Goal: Navigation & Orientation: Understand site structure

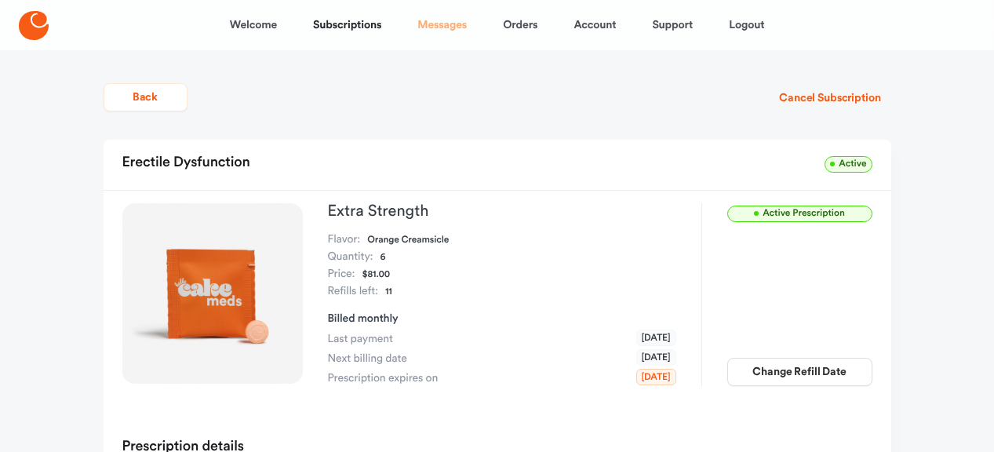
click at [451, 25] on link "Messages" at bounding box center [441, 25] width 49 height 38
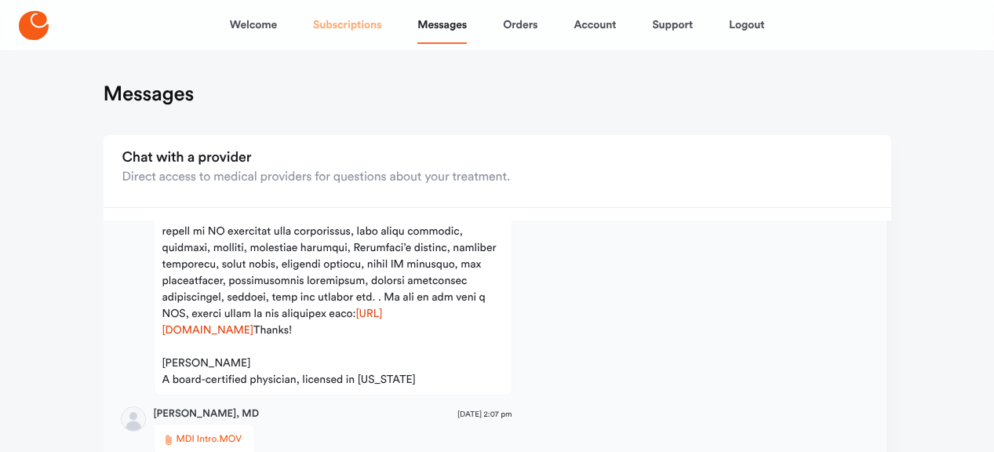
click at [351, 23] on link "Subscriptions" at bounding box center [347, 25] width 68 height 38
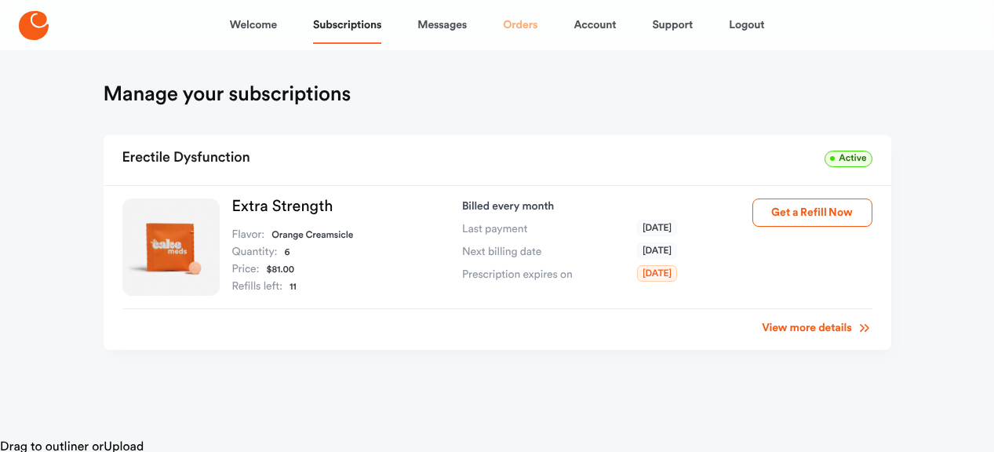
click at [524, 32] on link "Orders" at bounding box center [520, 25] width 35 height 38
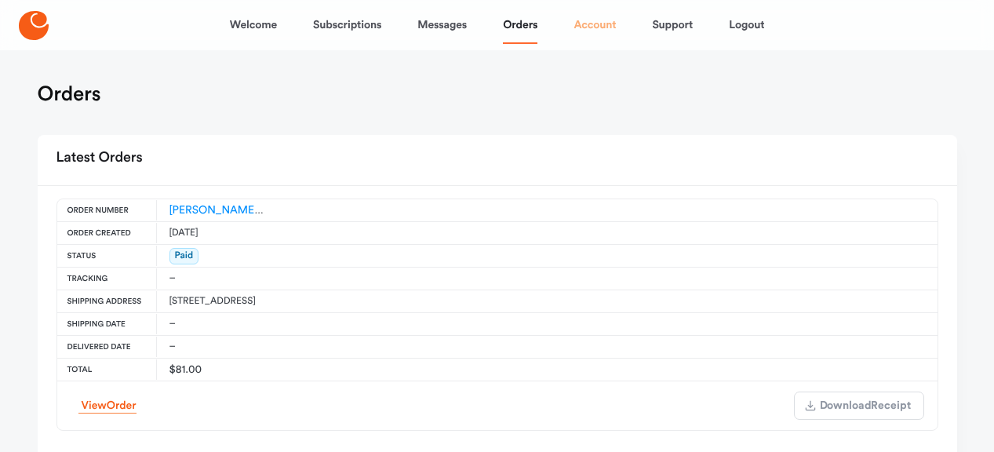
click at [607, 24] on link "Account" at bounding box center [594, 25] width 42 height 38
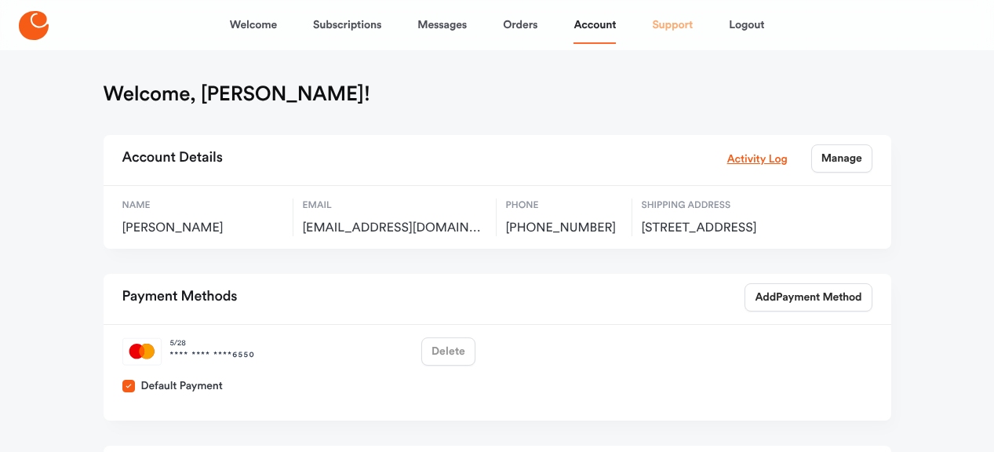
click at [669, 29] on link "Support" at bounding box center [672, 25] width 41 height 38
click at [511, 80] on main "Welcome, [PERSON_NAME]! Account Details Activity Log Manage Name [PERSON_NAME] …" at bounding box center [497, 316] width 825 height 533
